Goal: Task Accomplishment & Management: Manage account settings

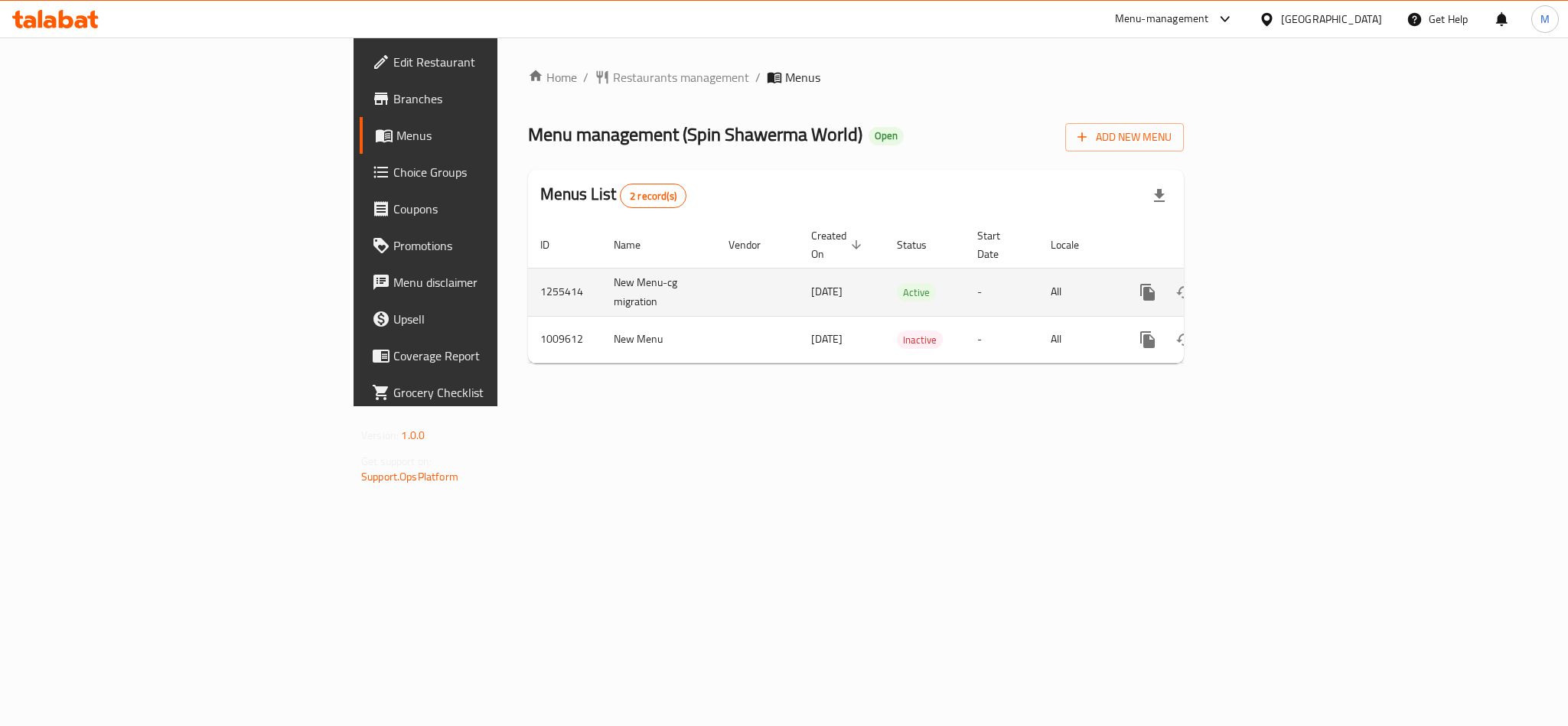
click at [1276, 293] on link "enhanced table" at bounding box center [1258, 292] width 36 height 36
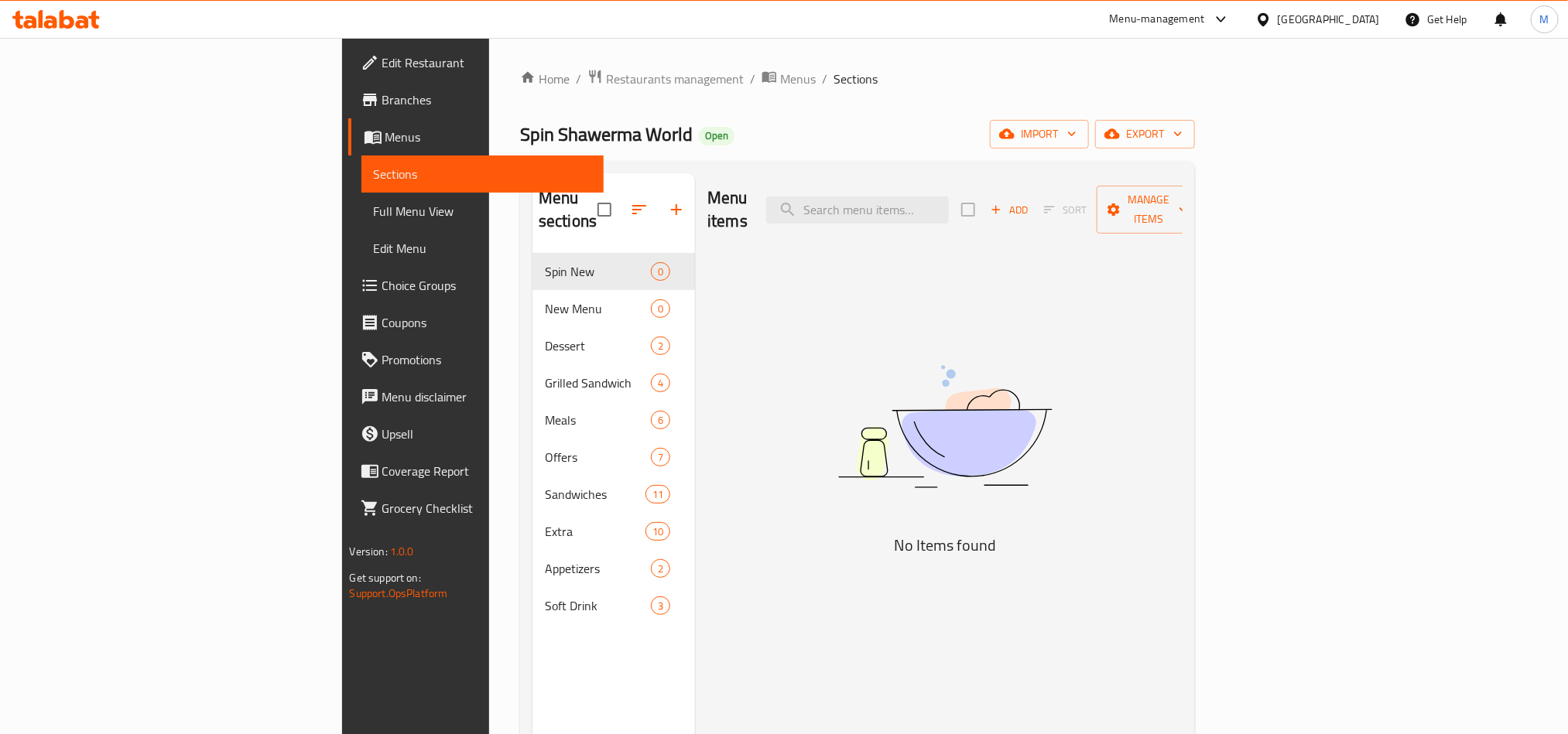
click at [743, 664] on div "Menu items Add Sort Manage items No Items found" at bounding box center [939, 540] width 487 height 734
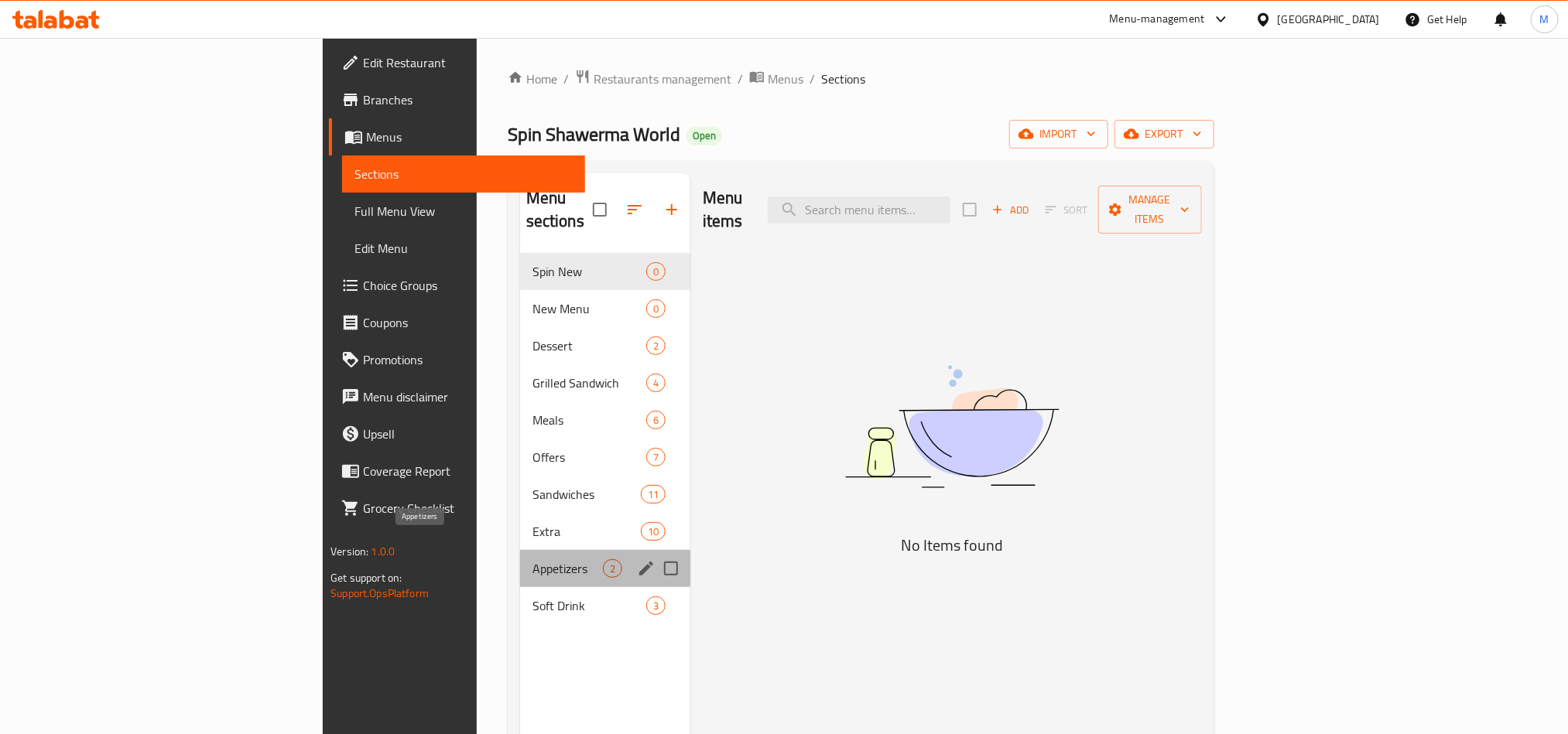
click at [532, 559] on span "Appetizers" at bounding box center [567, 568] width 70 height 19
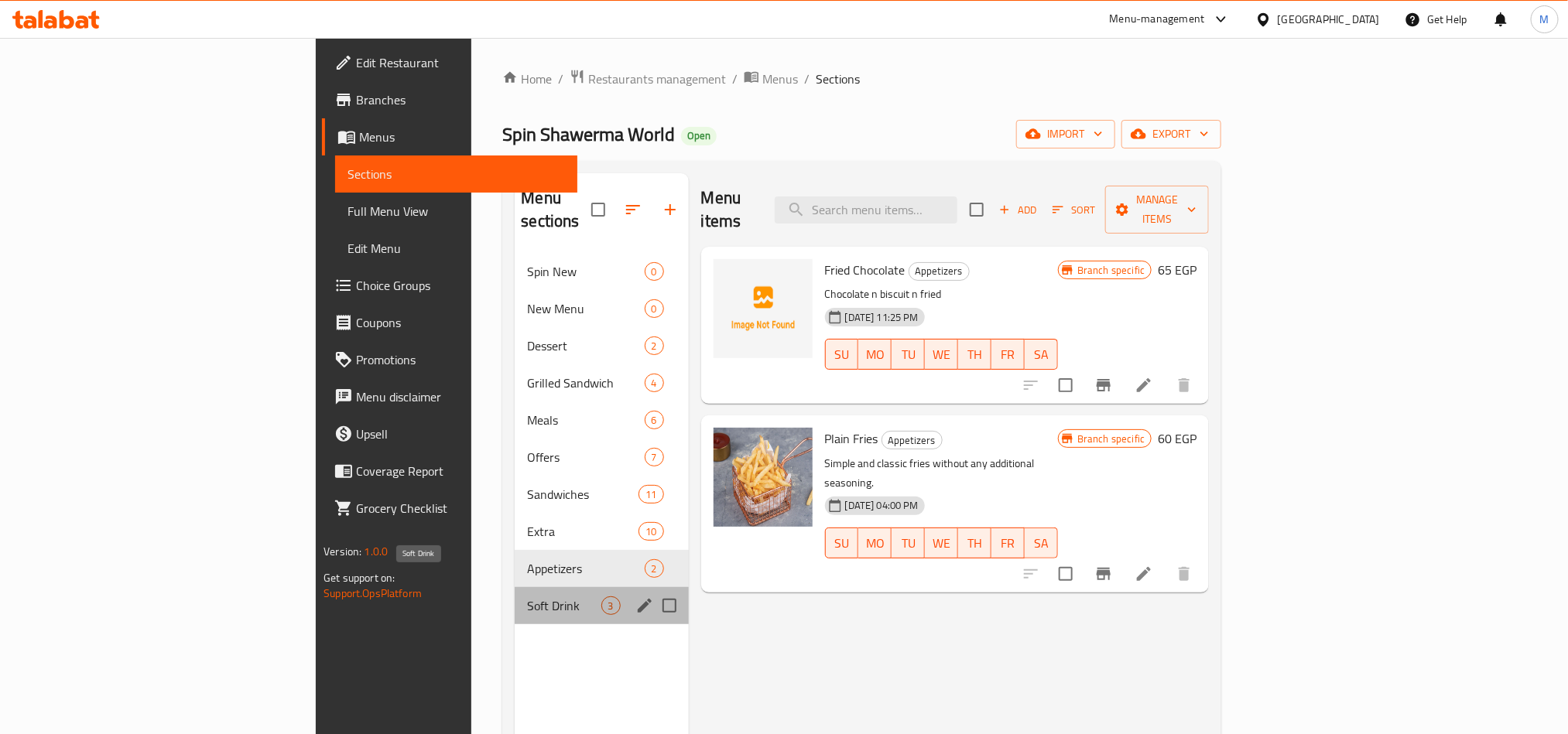
click at [527, 597] on span "Soft Drink" at bounding box center [564, 606] width 74 height 19
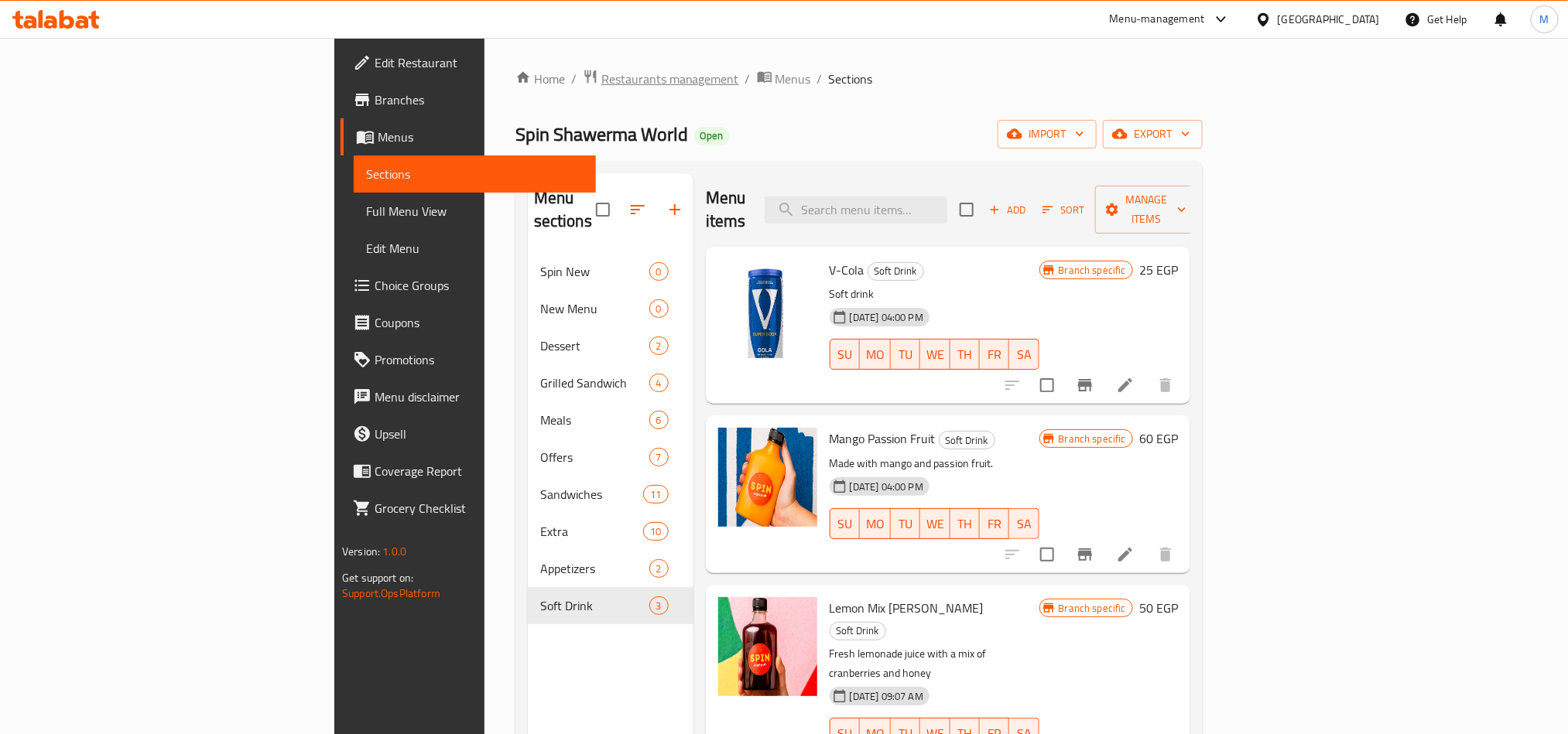
click at [602, 77] on span "Restaurants management" at bounding box center [670, 78] width 138 height 19
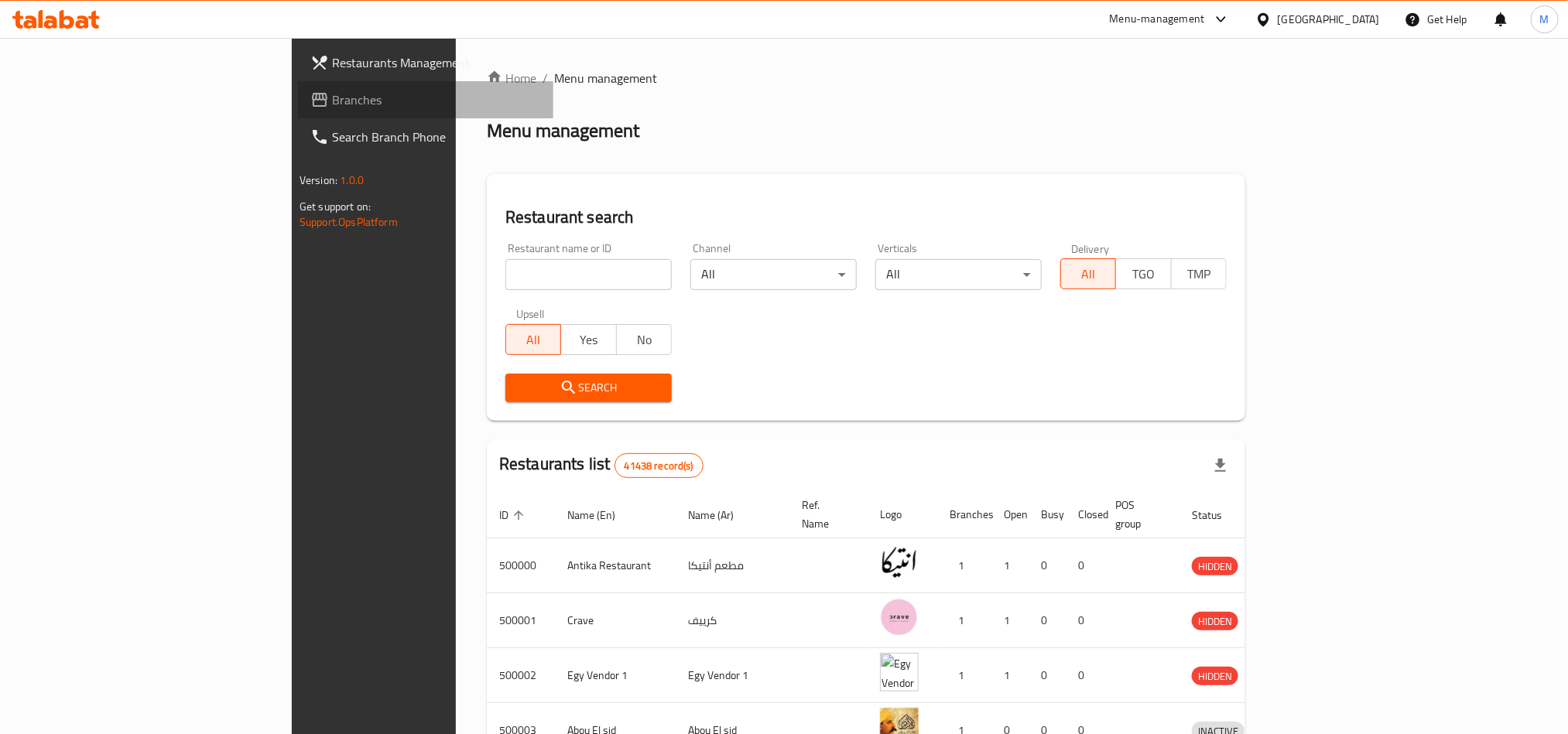
click at [332, 109] on span "Branches" at bounding box center [437, 100] width 209 height 19
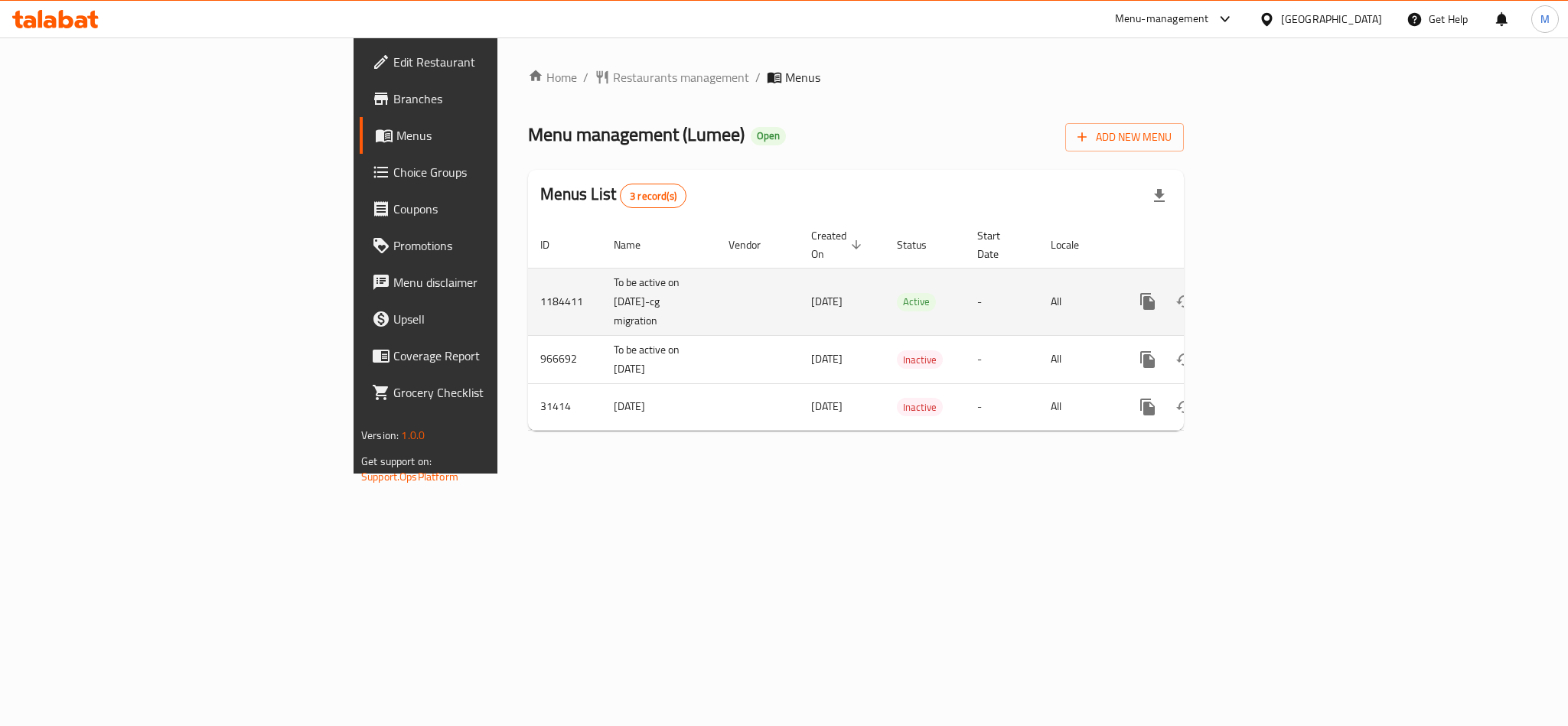
click at [1276, 283] on link "enhanced table" at bounding box center [1258, 301] width 36 height 36
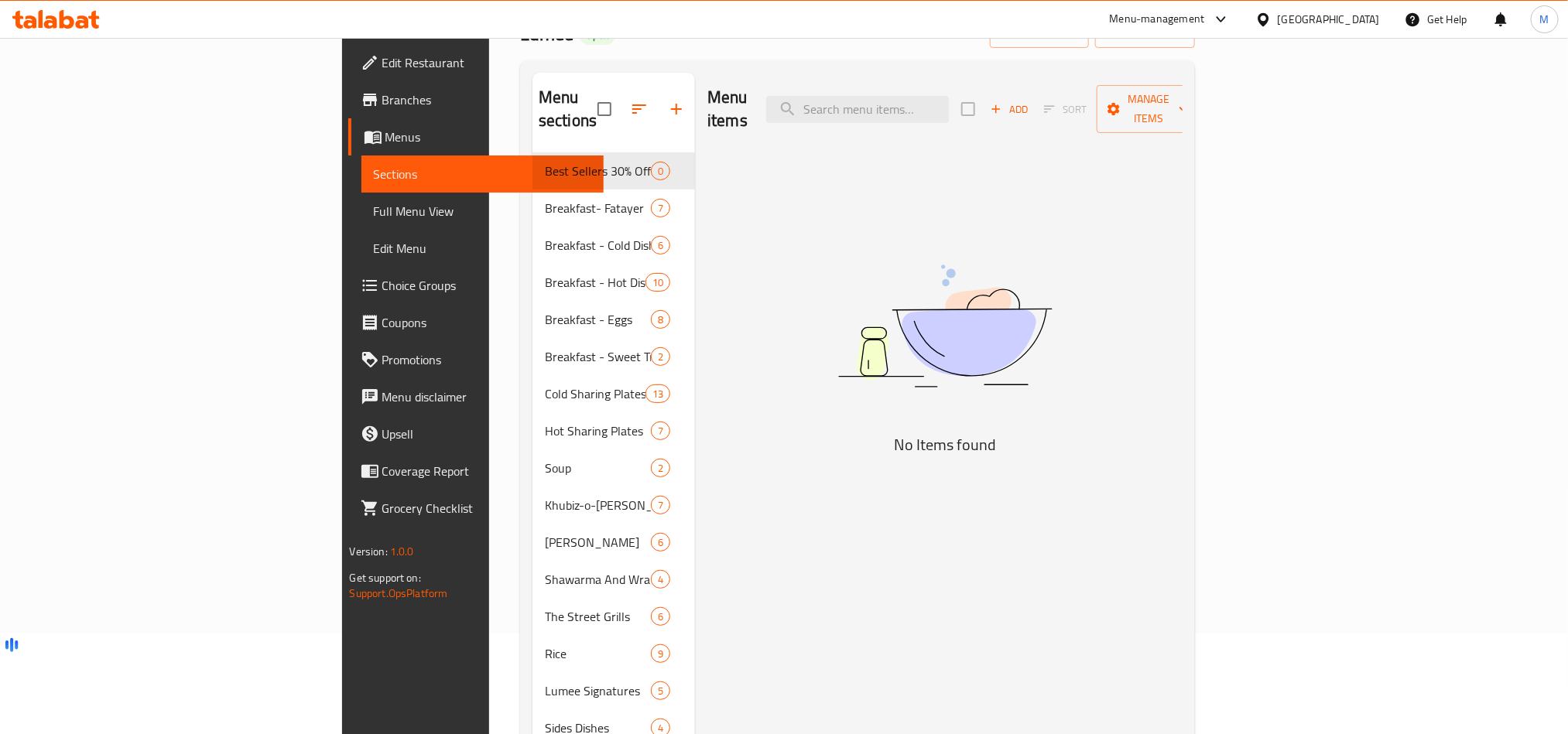
scroll to position [87, 0]
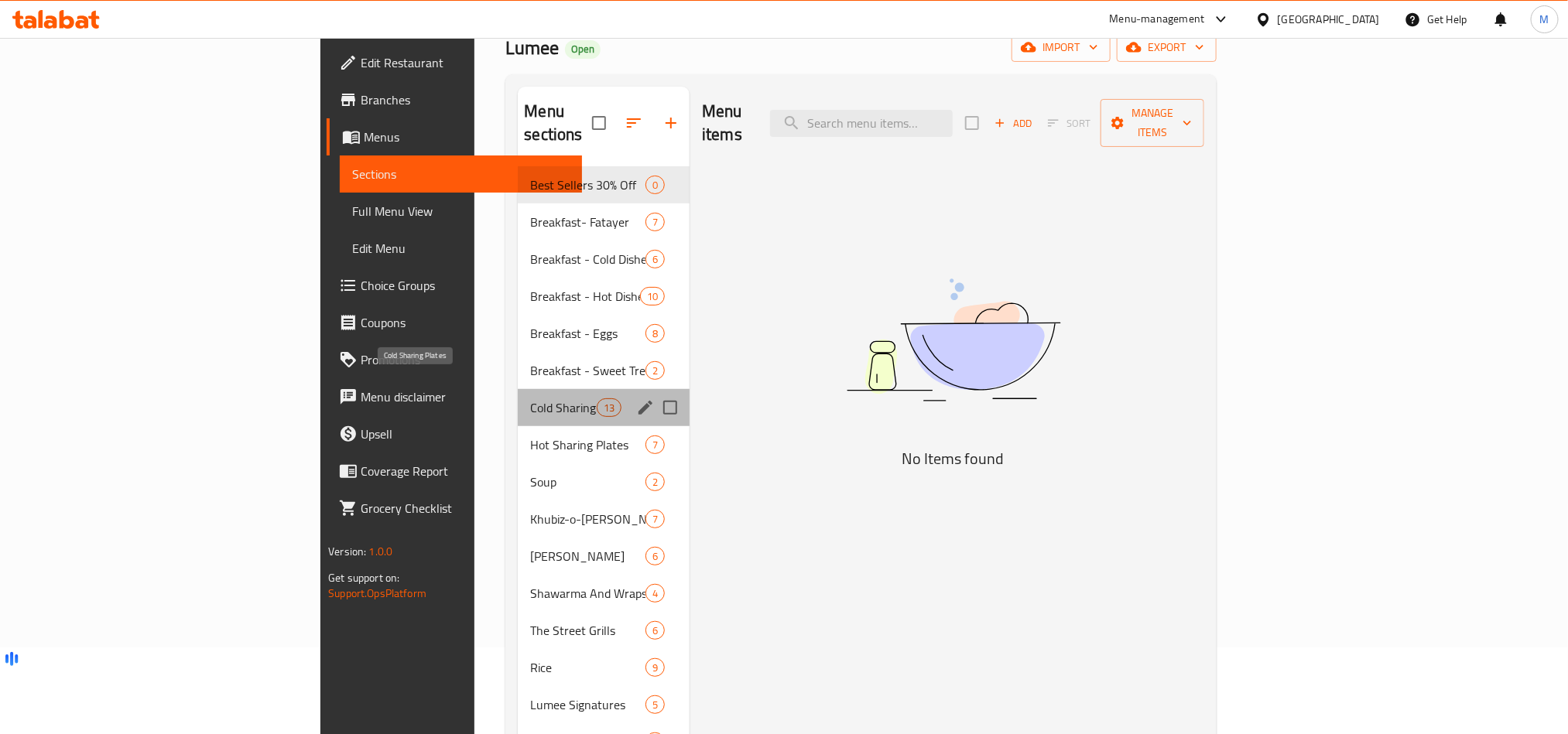
click at [530, 399] on span "Cold Sharing Plates" at bounding box center [562, 408] width 65 height 19
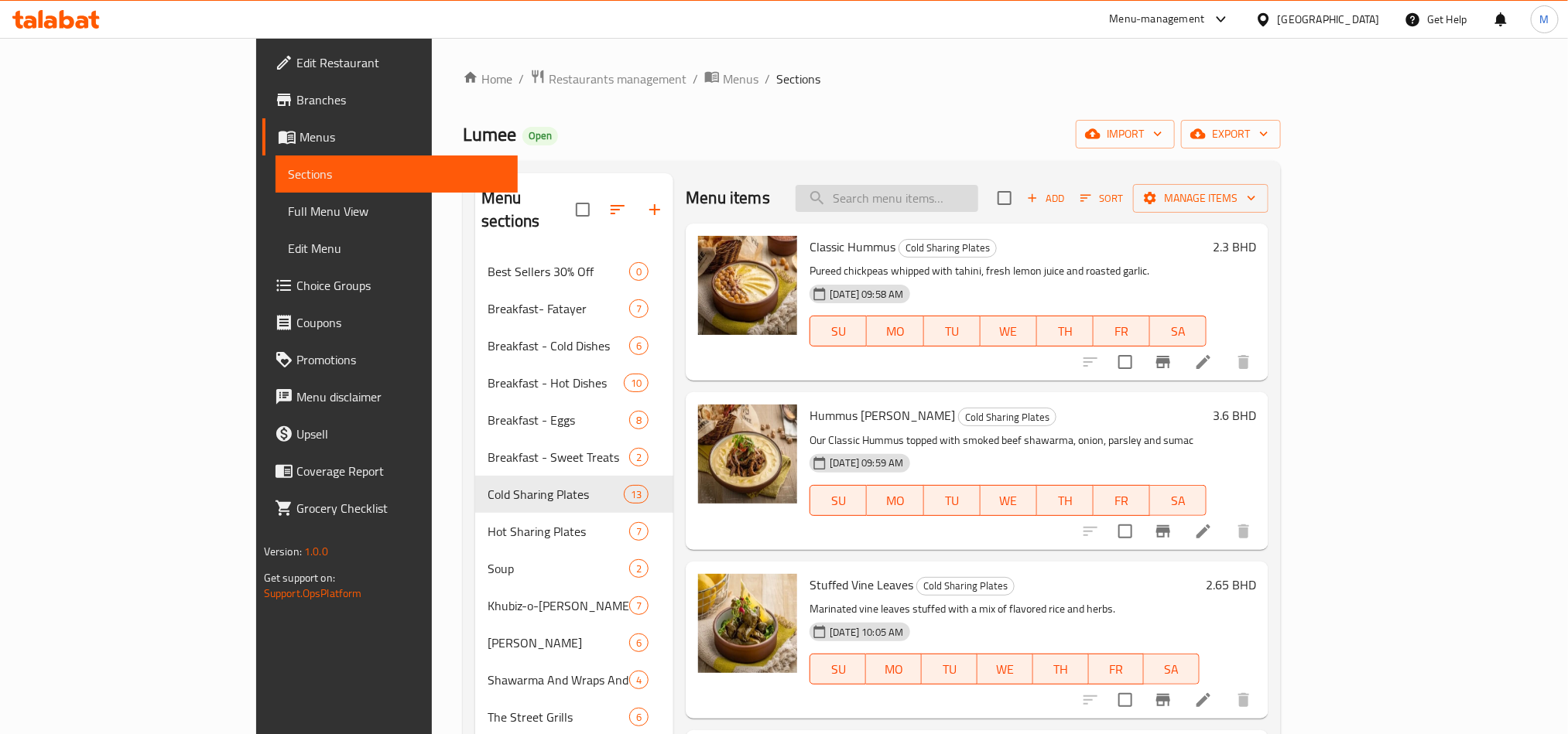
click at [976, 194] on input "search" at bounding box center [886, 198] width 182 height 27
paste input "Spicy Lambchops"
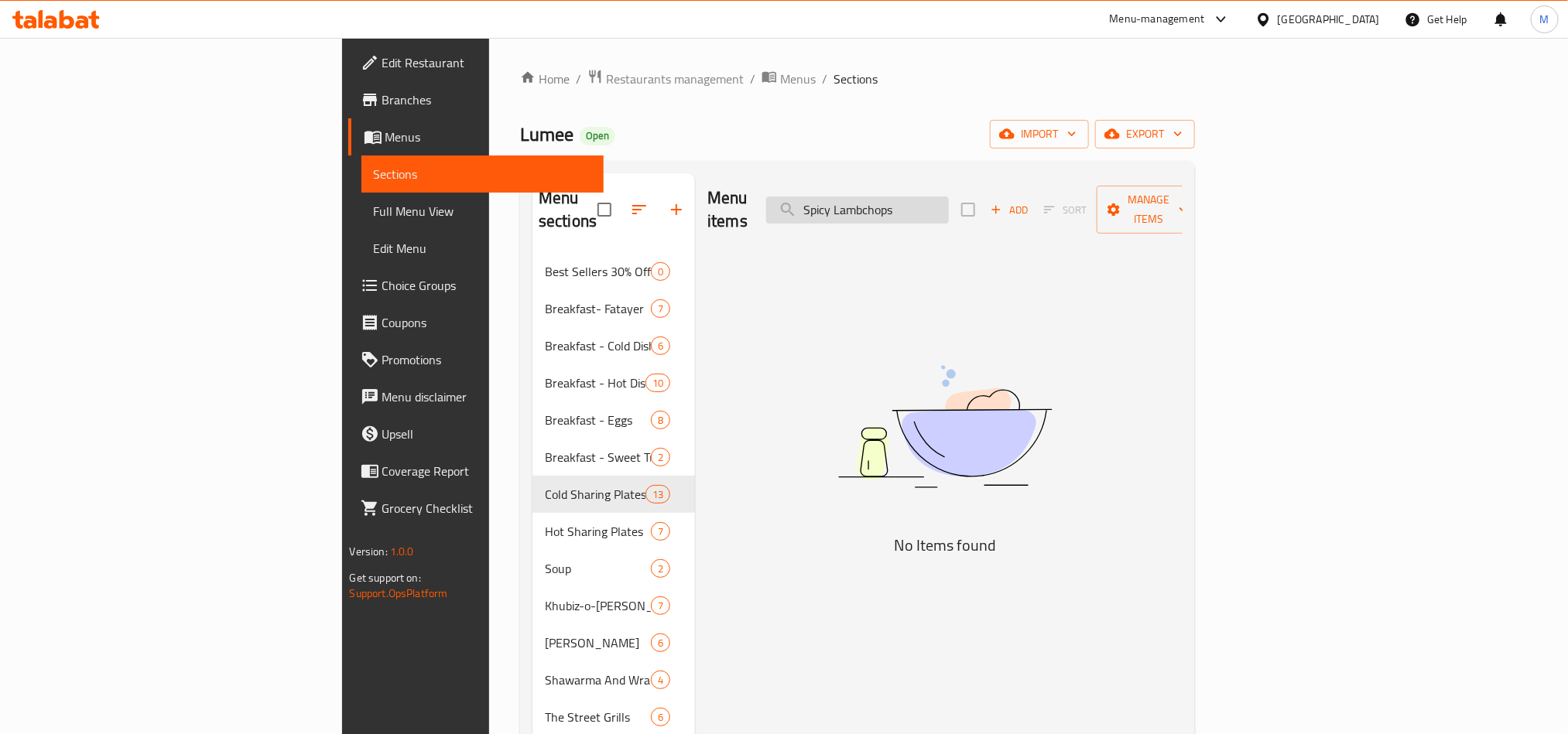
click at [932, 196] on input "Spicy Lambchops" at bounding box center [857, 209] width 182 height 27
click at [949, 202] on input "Spicy Lambchops" at bounding box center [857, 209] width 182 height 27
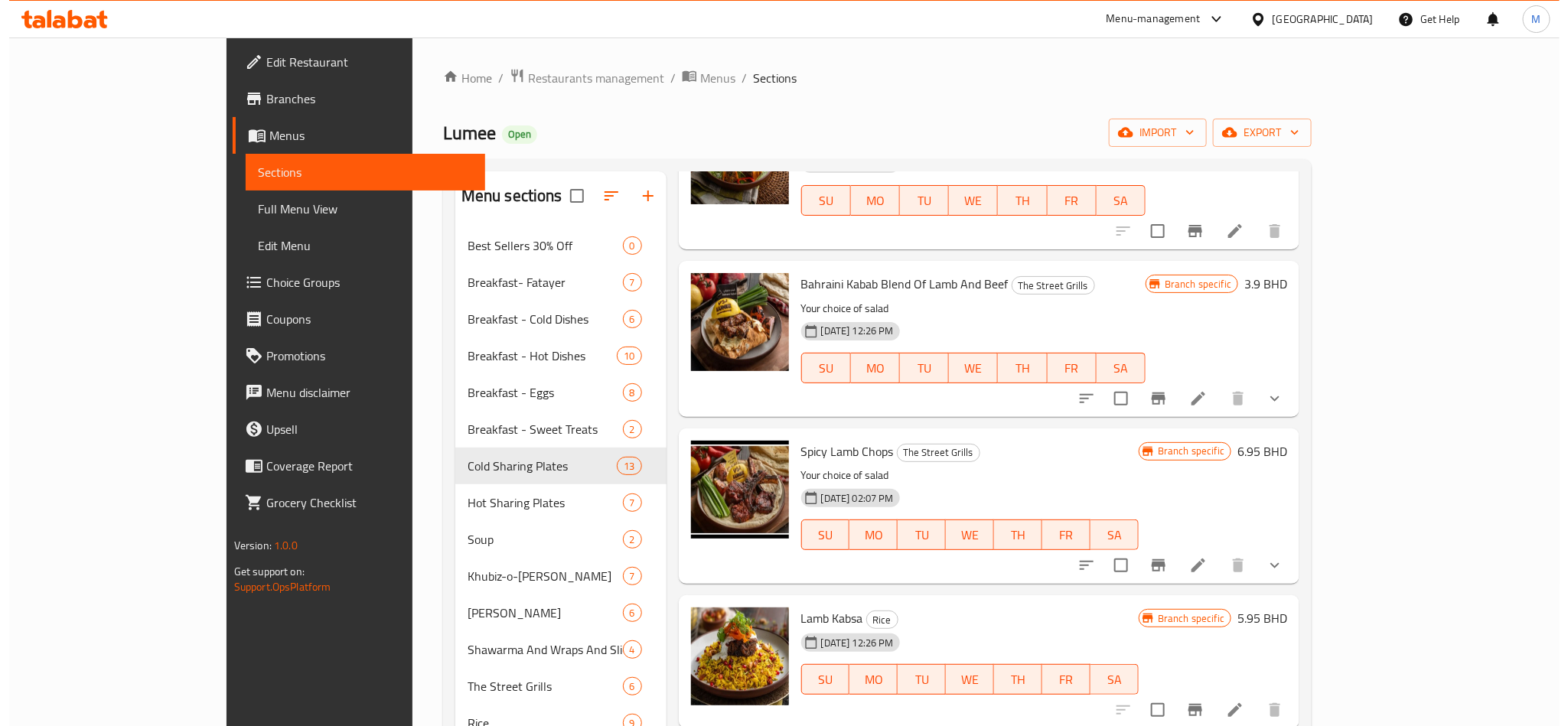
scroll to position [129, 0]
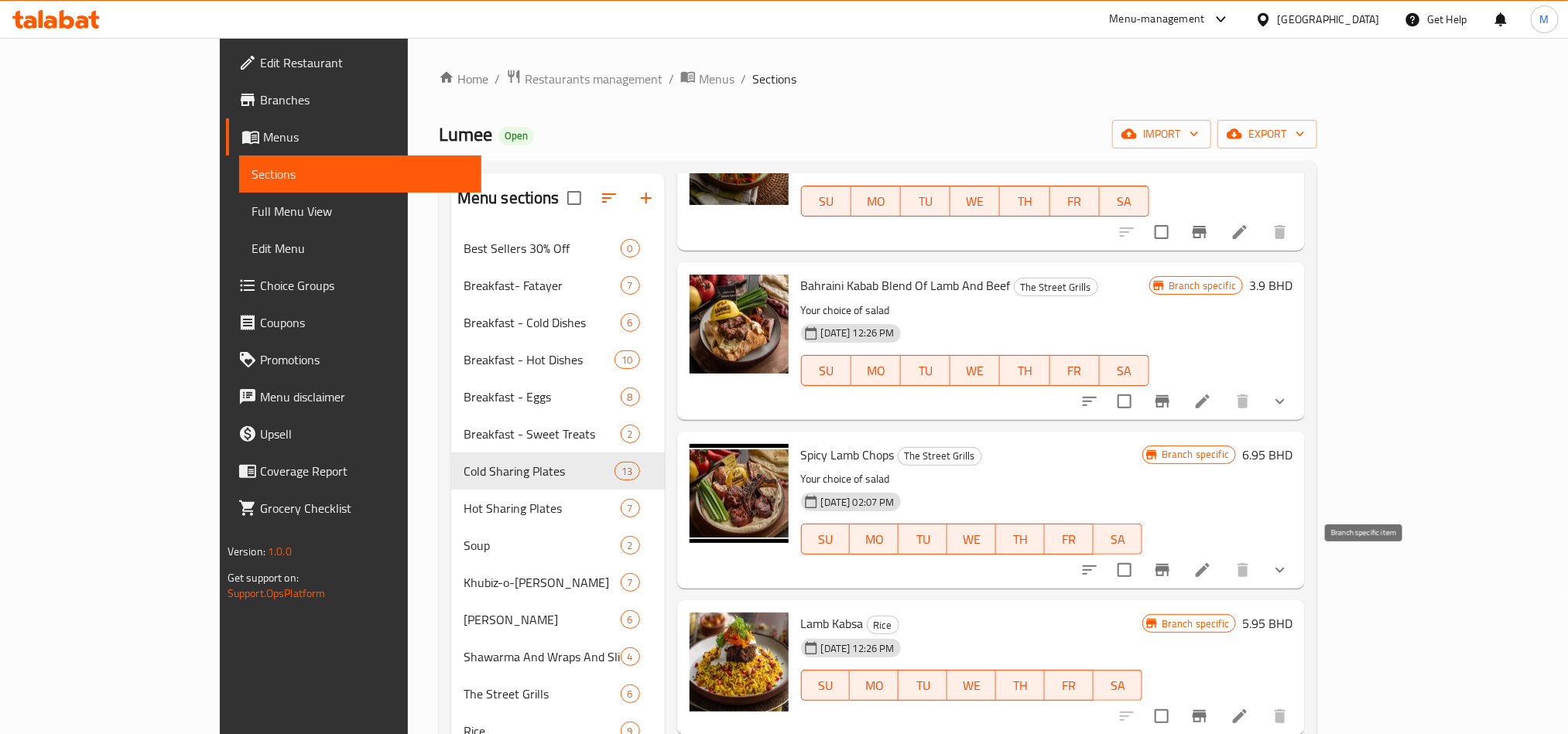
type input "lam"
click at [1181, 584] on button "Branch-specific-item" at bounding box center [1162, 570] width 37 height 37
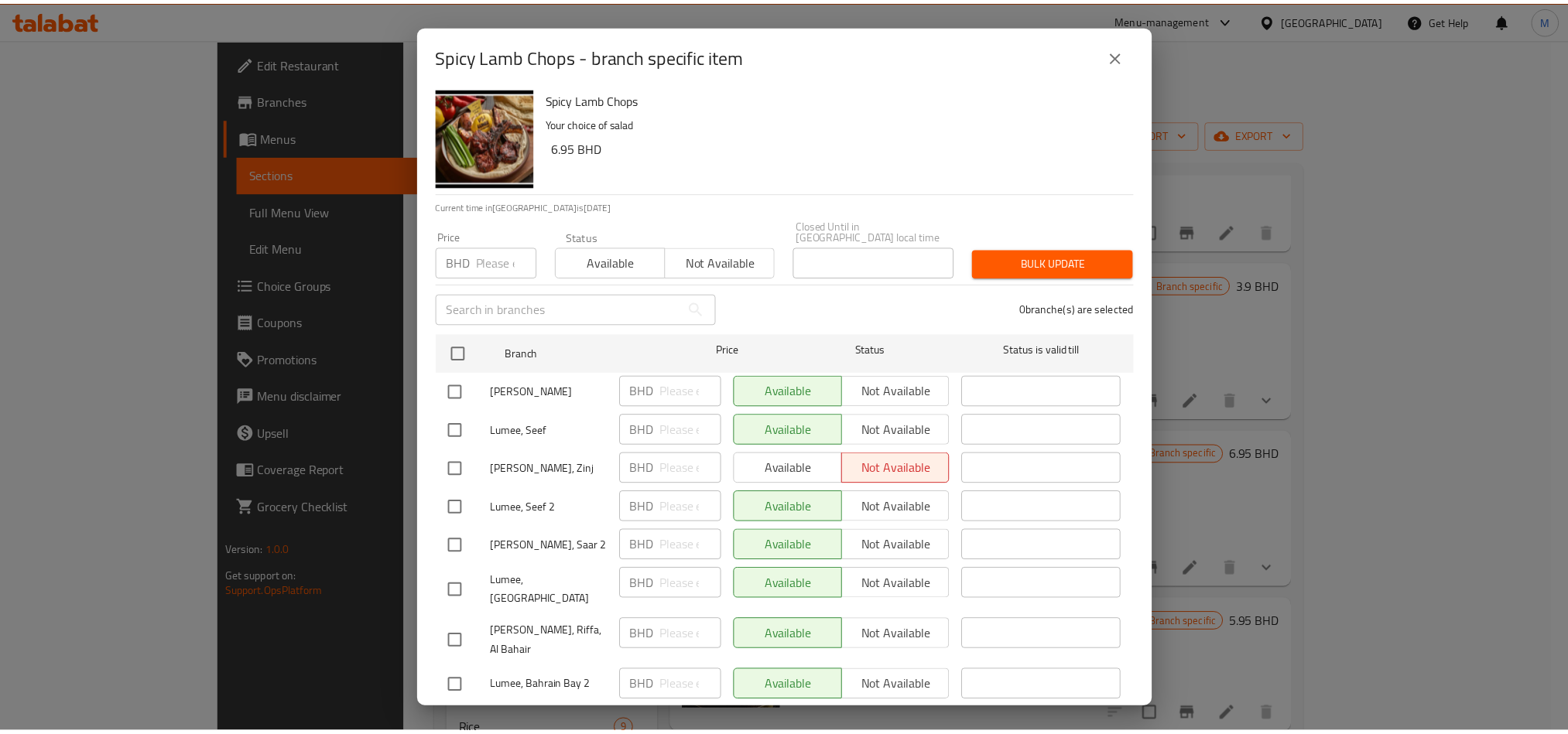
scroll to position [7, 0]
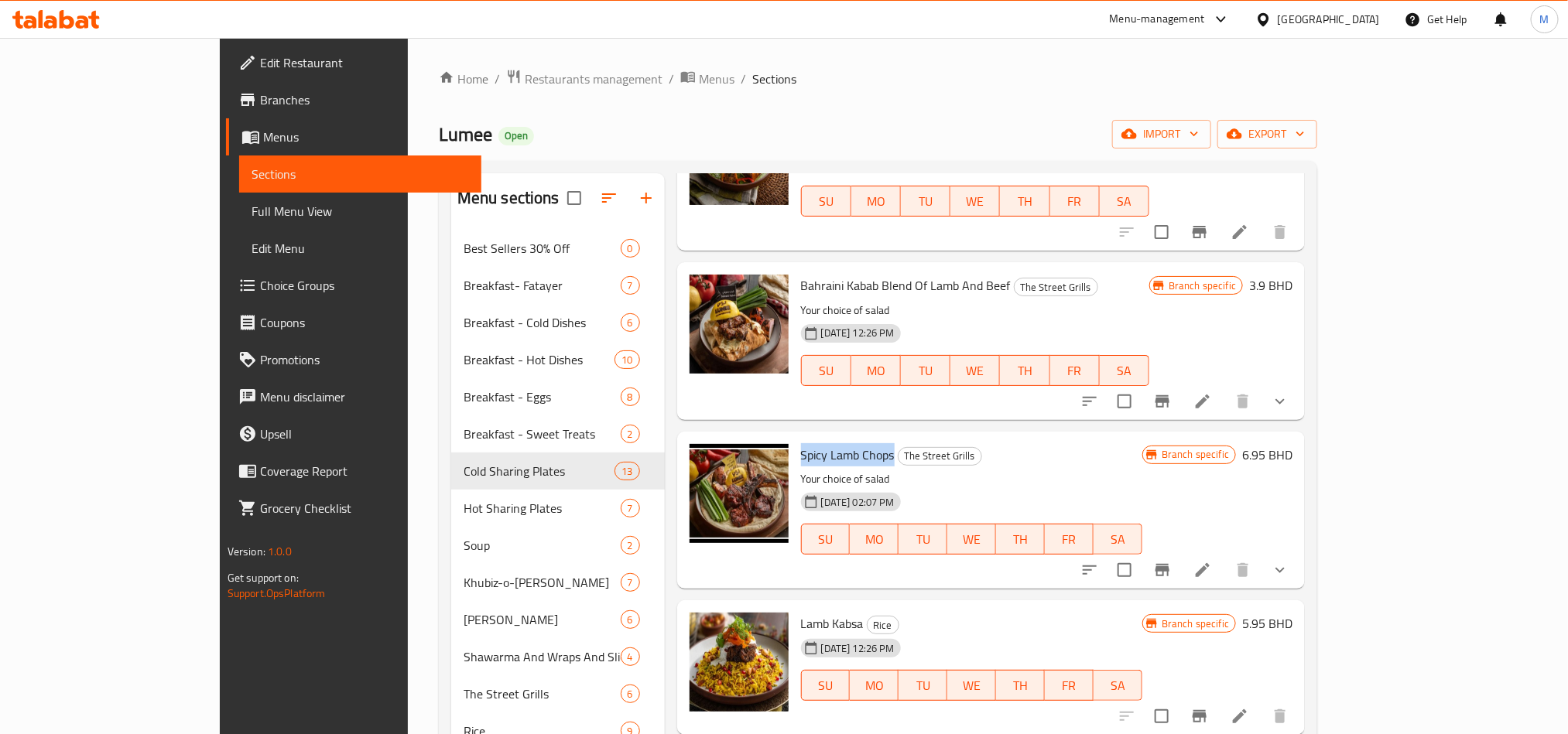
drag, startPoint x: 836, startPoint y: 460, endPoint x: 748, endPoint y: 453, distance: 88.3
click at [801, 453] on span "Spicy Lamb Chops" at bounding box center [848, 454] width 94 height 23
copy span "Spicy Lamb Chops"
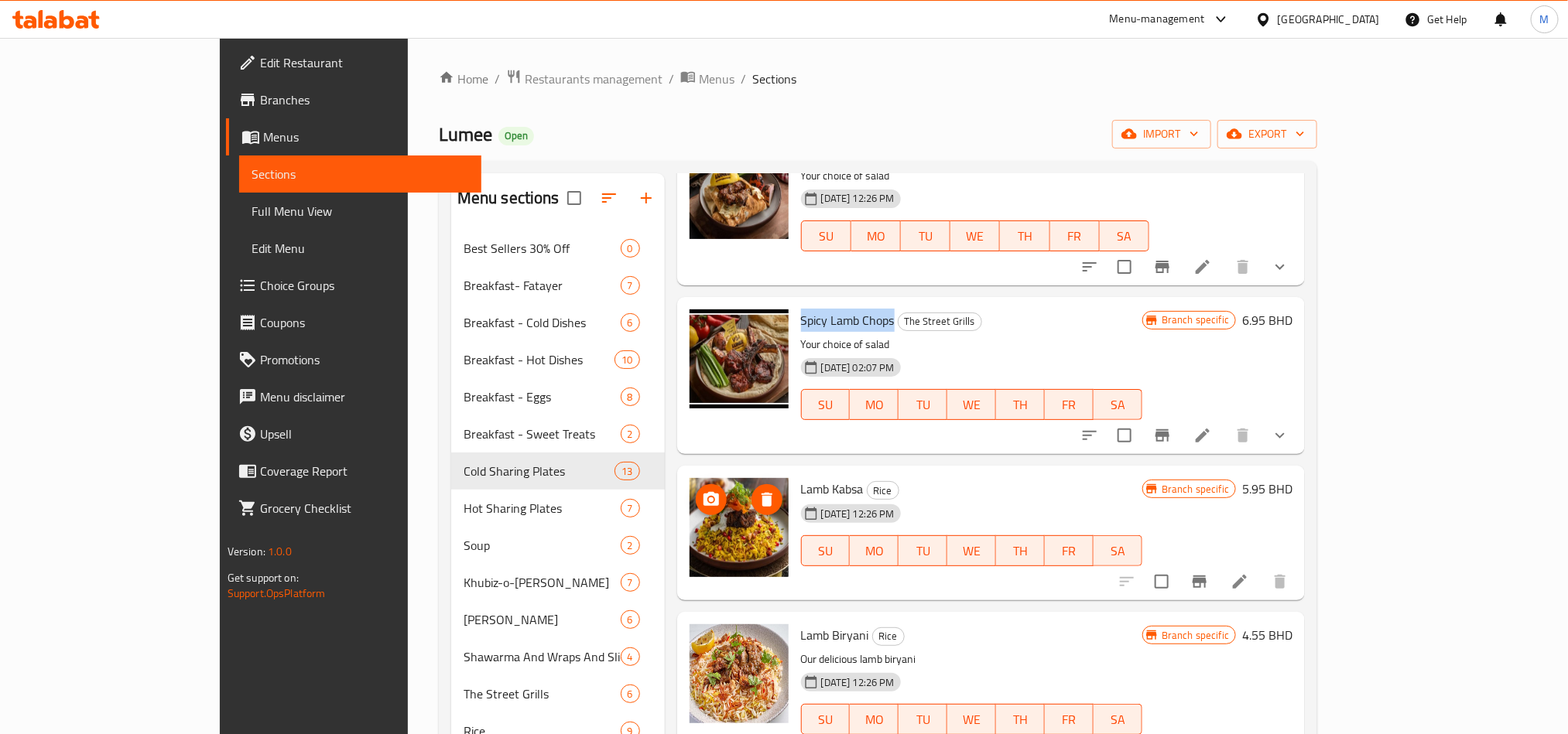
scroll to position [362, 0]
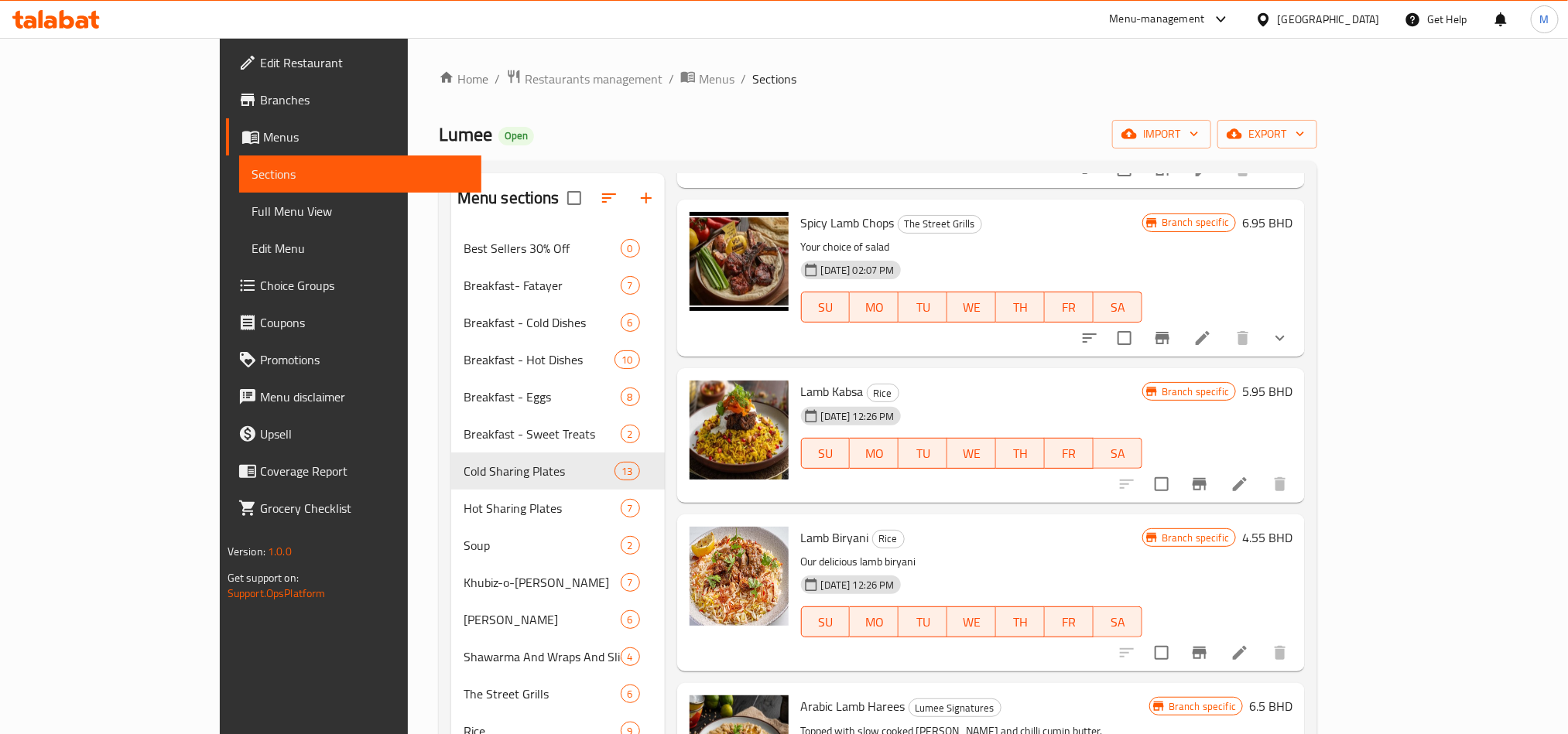
click at [1346, 6] on div "[GEOGRAPHIC_DATA]" at bounding box center [1317, 19] width 150 height 37
click at [1351, 16] on div "[GEOGRAPHIC_DATA]" at bounding box center [1328, 19] width 102 height 17
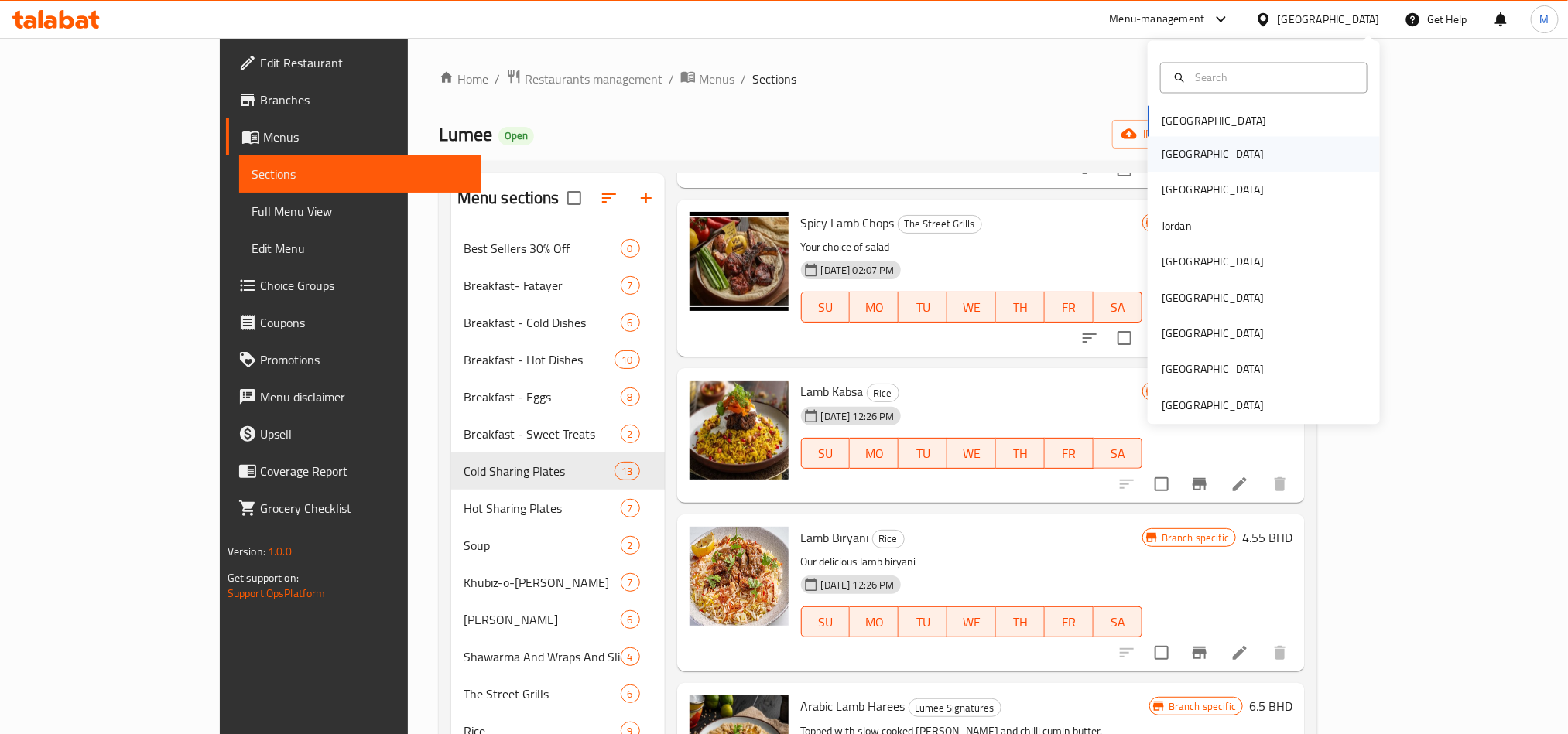
click at [1162, 156] on div "[GEOGRAPHIC_DATA]" at bounding box center [1212, 154] width 102 height 17
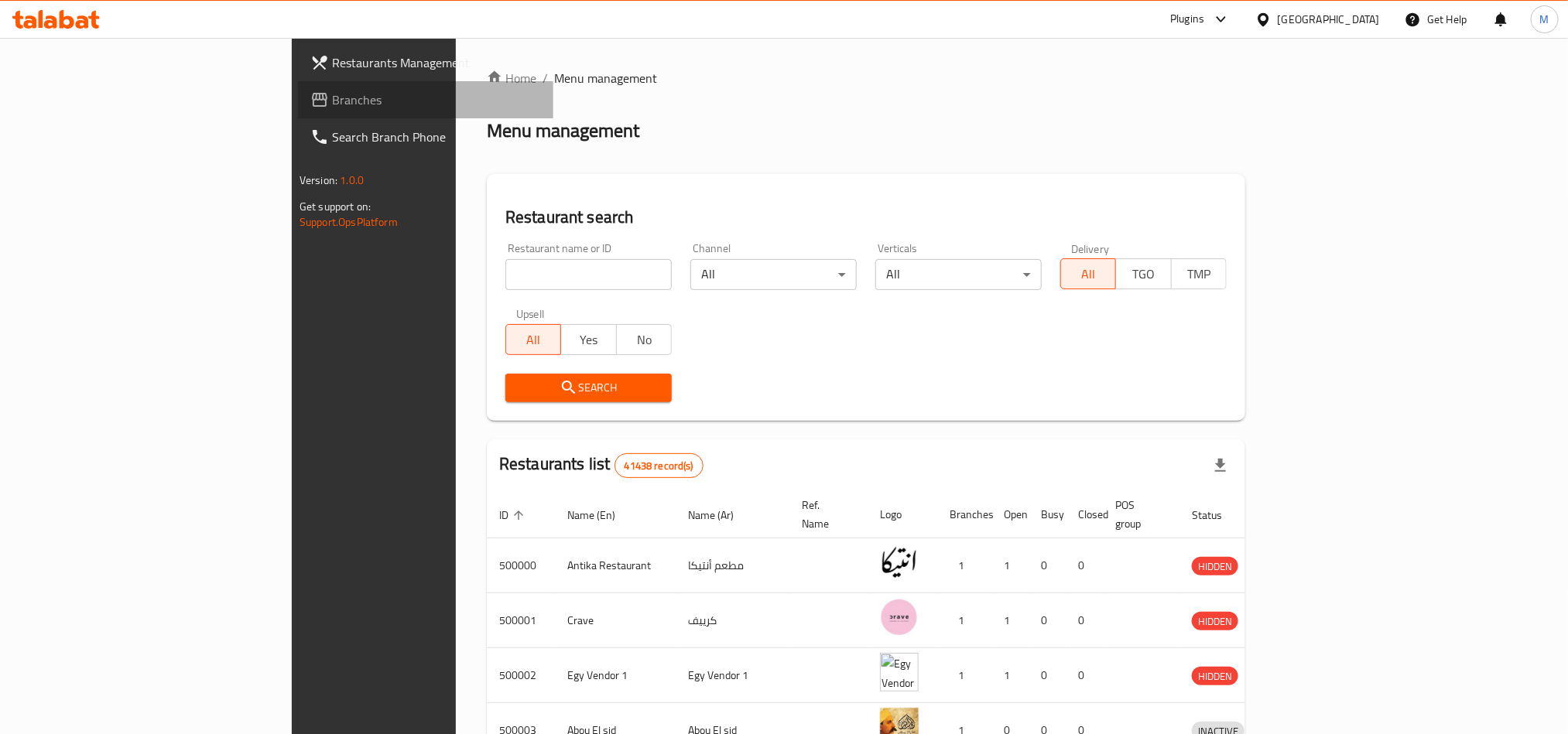
click at [298, 87] on link "Branches" at bounding box center [425, 99] width 255 height 37
